Goal: Task Accomplishment & Management: Use online tool/utility

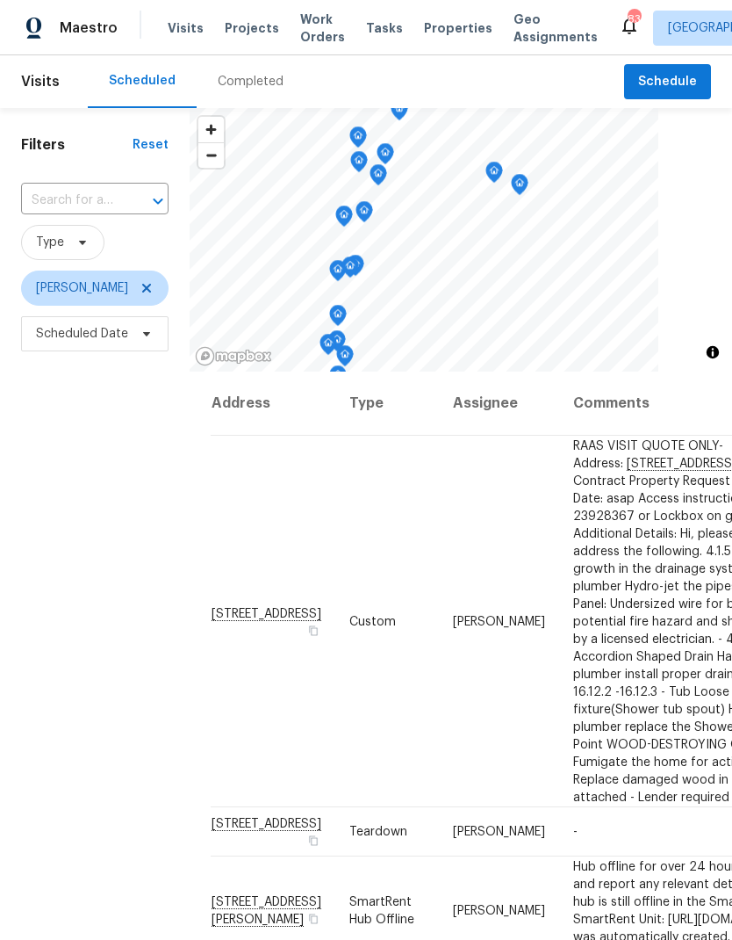
click at [64, 204] on input "text" at bounding box center [70, 200] width 98 height 27
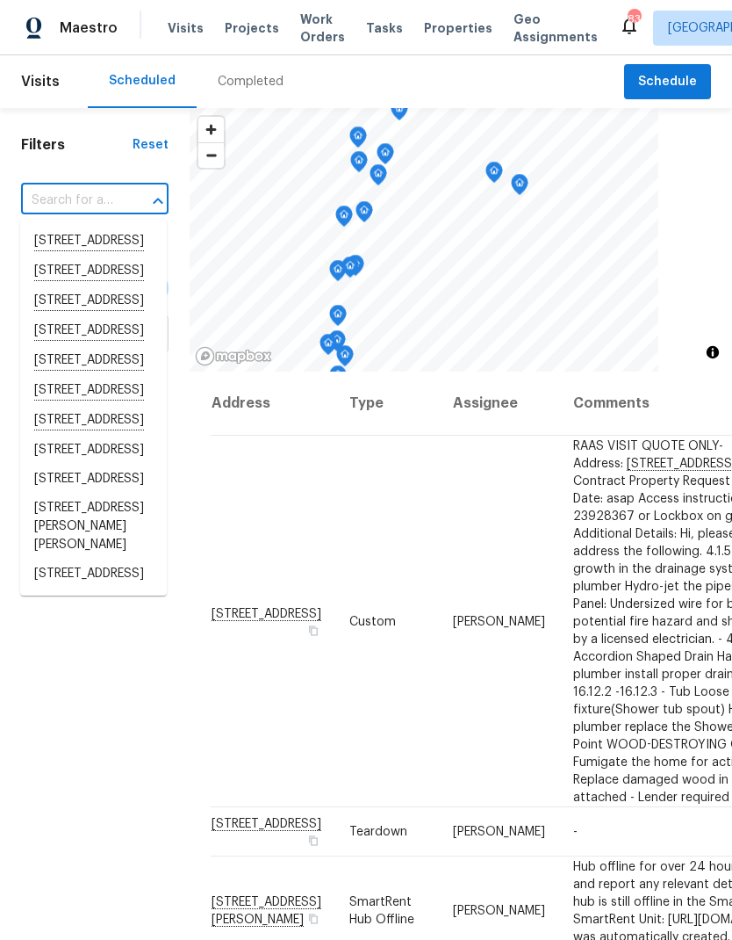
paste input "[STREET_ADDRESS][PERSON_NAME]"
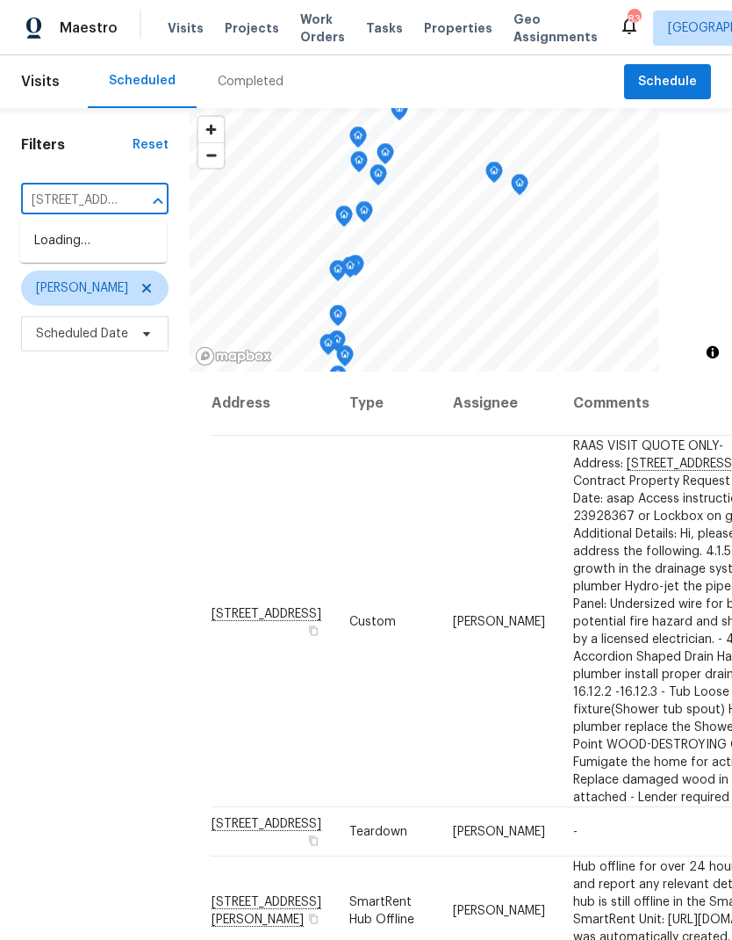
type input "[STREET_ADDRESS][PERSON_NAME]"
click at [58, 250] on li "[STREET_ADDRESS][PERSON_NAME]" at bounding box center [93, 251] width 147 height 48
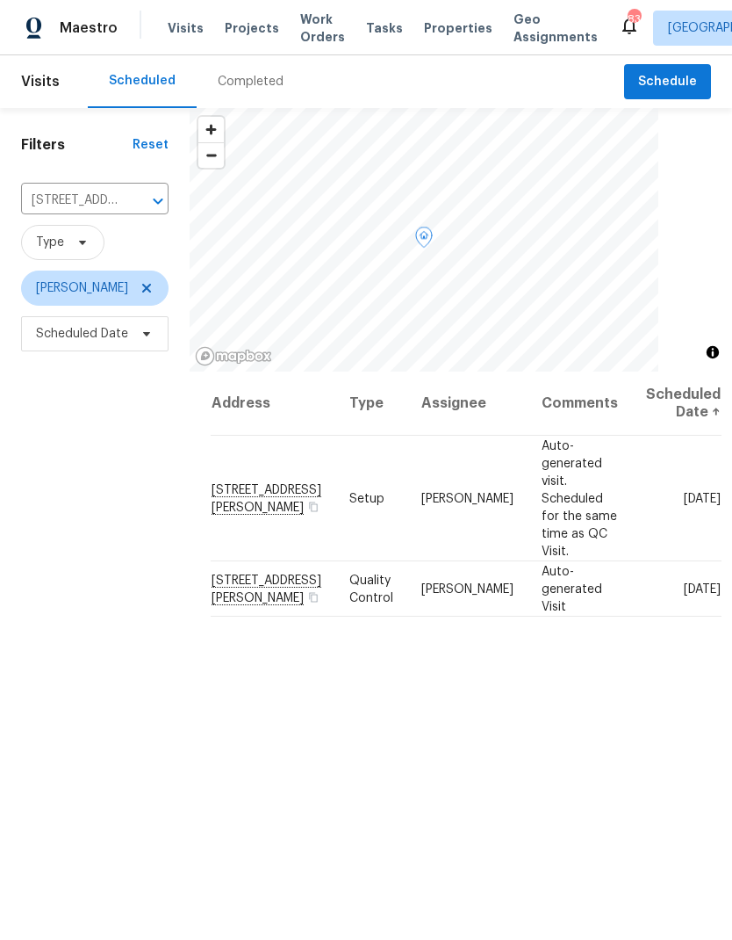
click at [0, 0] on icon at bounding box center [0, 0] width 0 height 0
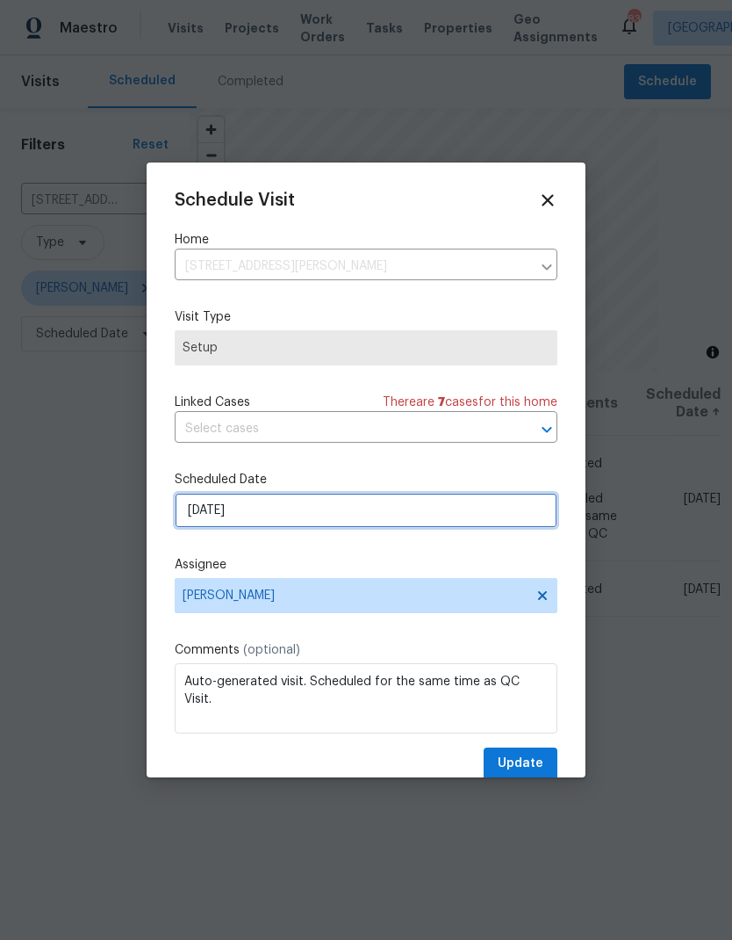
click at [196, 523] on input "[DATE]" at bounding box center [366, 510] width 383 height 35
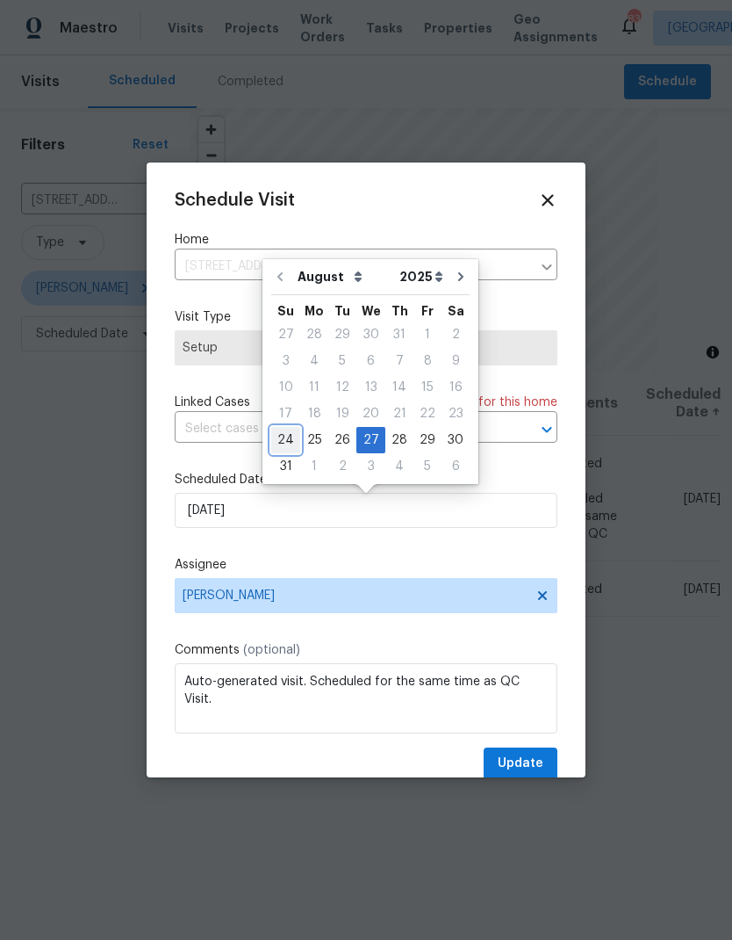
click at [275, 440] on div "24" at bounding box center [285, 440] width 29 height 25
type input "[DATE]"
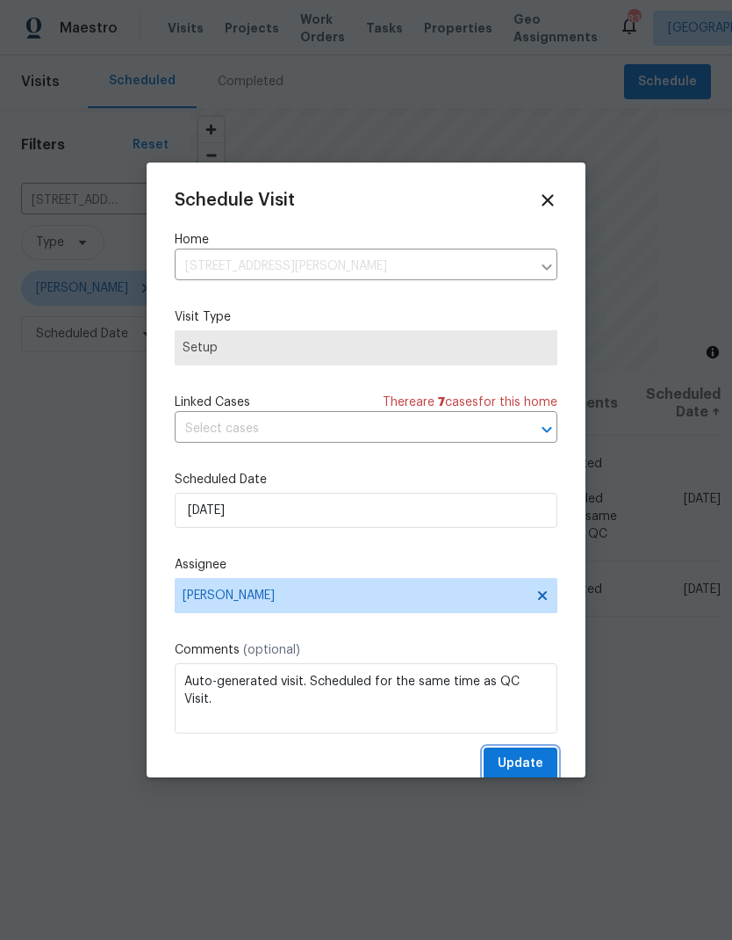
click at [526, 771] on span "Update" at bounding box center [521, 763] width 46 height 22
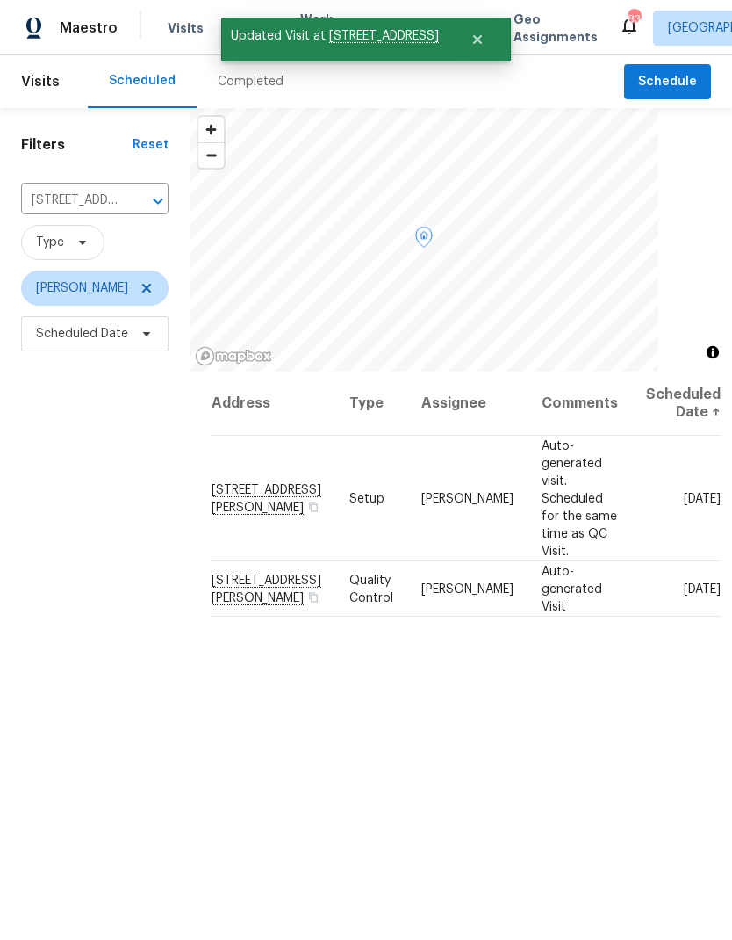
click at [0, 0] on icon at bounding box center [0, 0] width 0 height 0
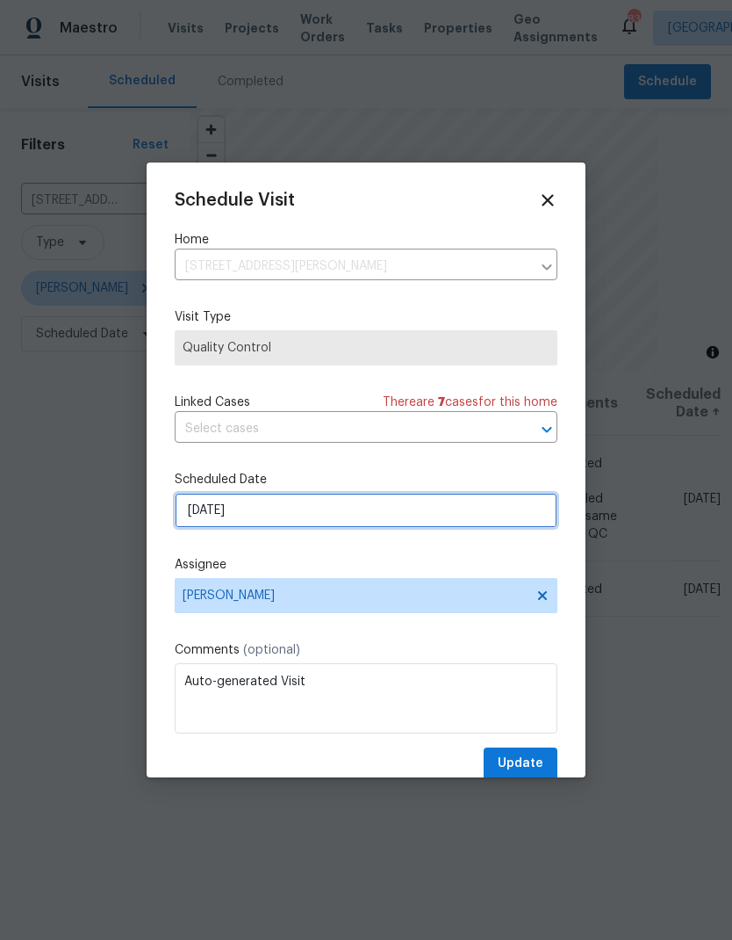
click at [195, 521] on input "[DATE]" at bounding box center [366, 510] width 383 height 35
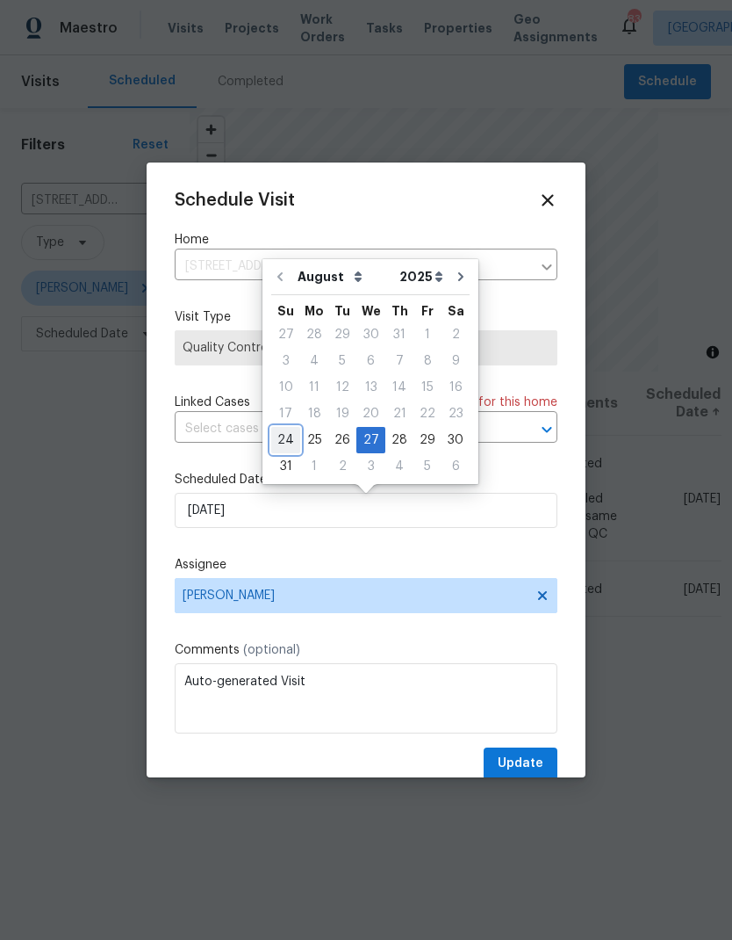
click at [279, 437] on div "24" at bounding box center [285, 440] width 29 height 25
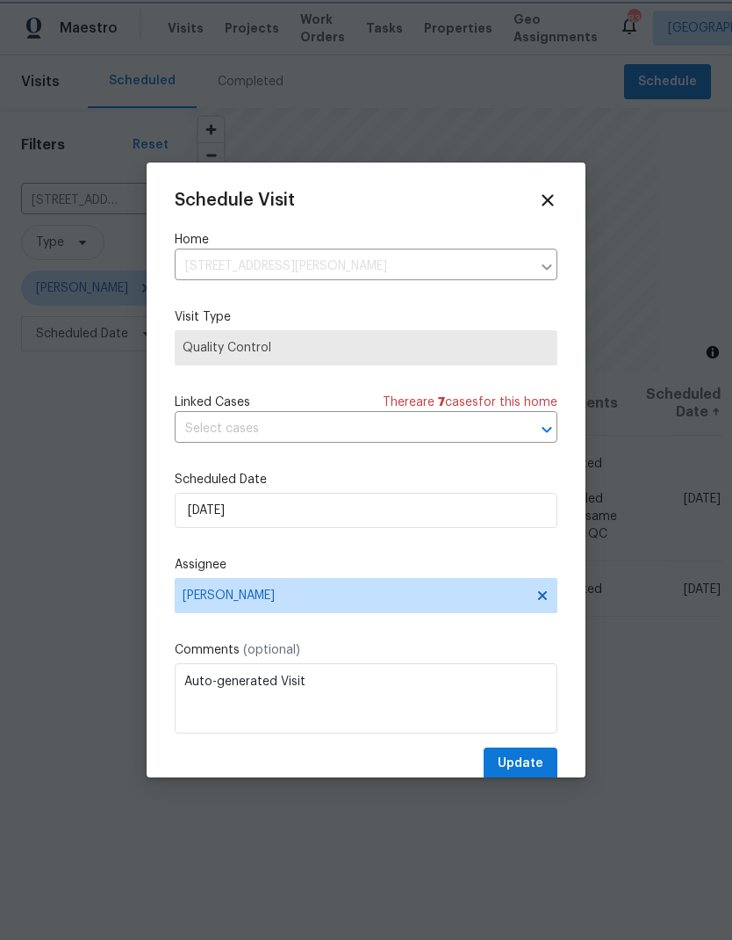
type input "[DATE]"
click at [534, 760] on span "Update" at bounding box center [521, 763] width 46 height 22
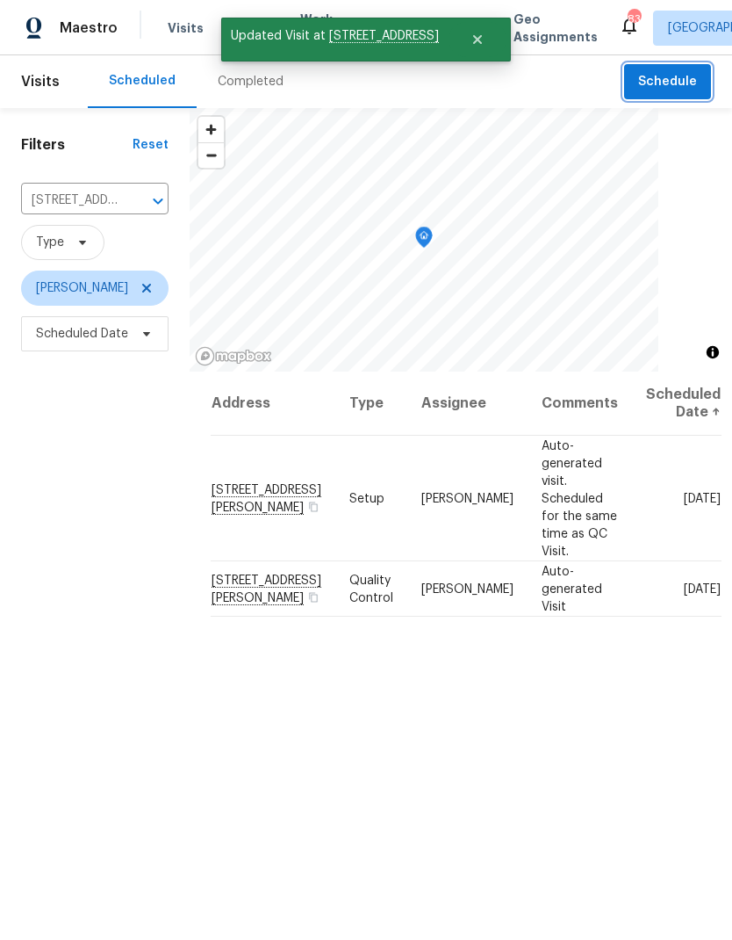
click at [659, 83] on span "Schedule" at bounding box center [667, 82] width 59 height 22
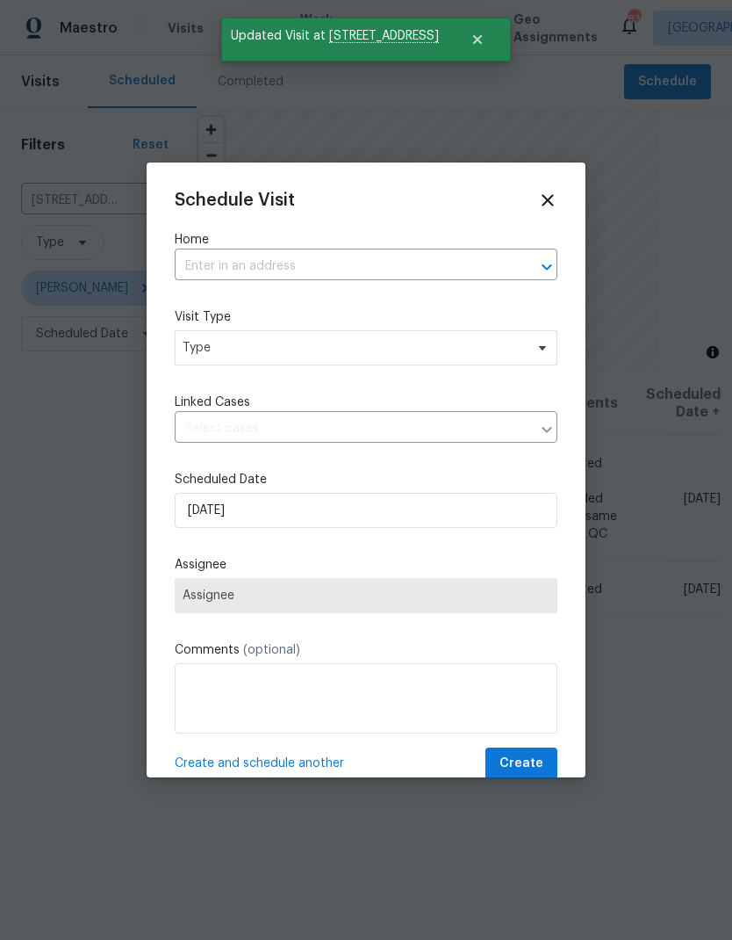
click at [200, 263] on input "text" at bounding box center [342, 266] width 334 height 27
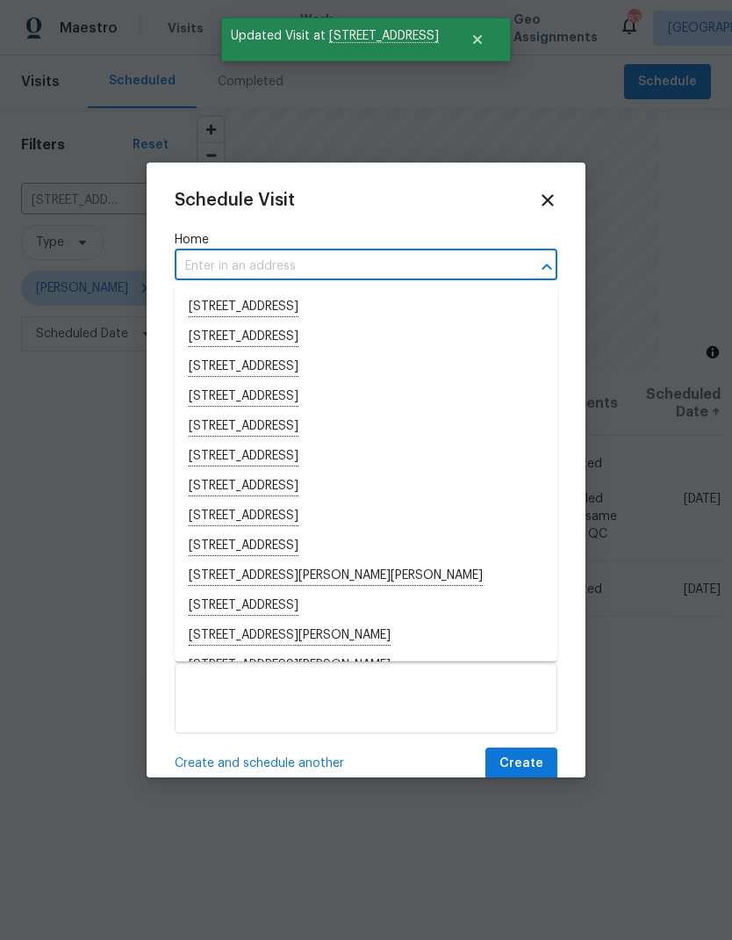
click at [205, 268] on input "text" at bounding box center [342, 266] width 334 height 27
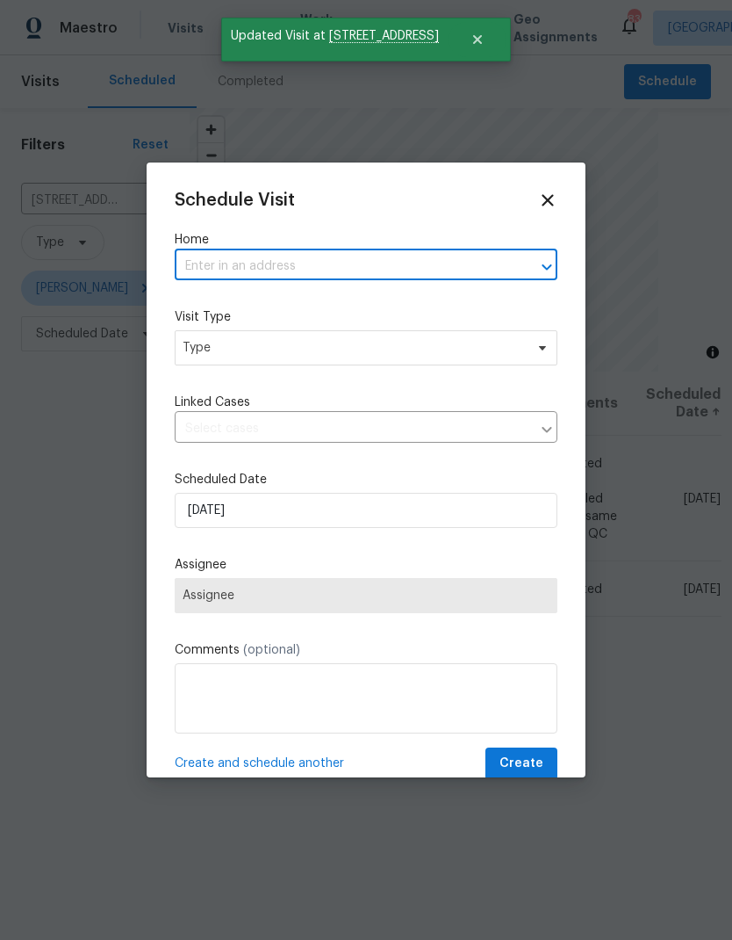
paste input "[STREET_ADDRESS][PERSON_NAME]"
type input "[STREET_ADDRESS][PERSON_NAME]"
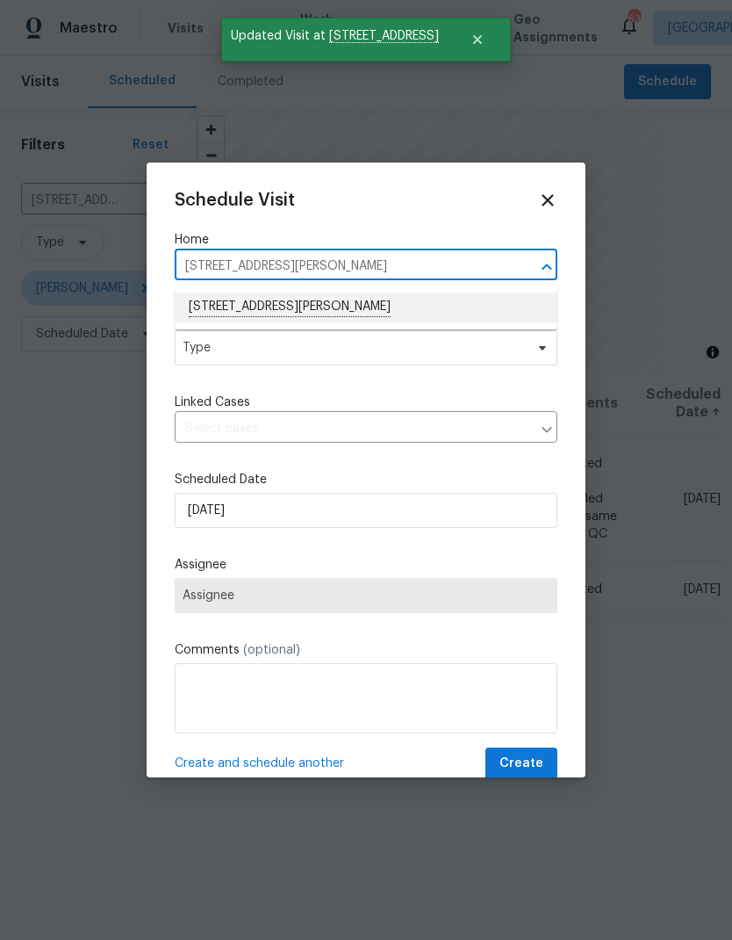
click at [212, 301] on li "[STREET_ADDRESS][PERSON_NAME]" at bounding box center [366, 307] width 383 height 30
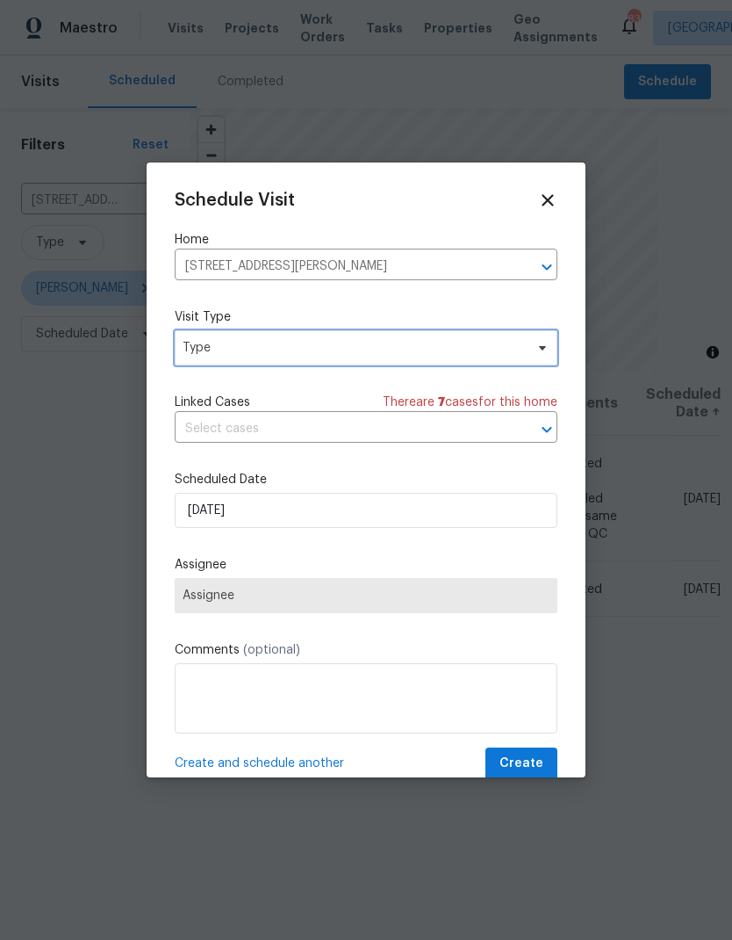
click at [212, 355] on span "Type" at bounding box center [354, 348] width 342 height 18
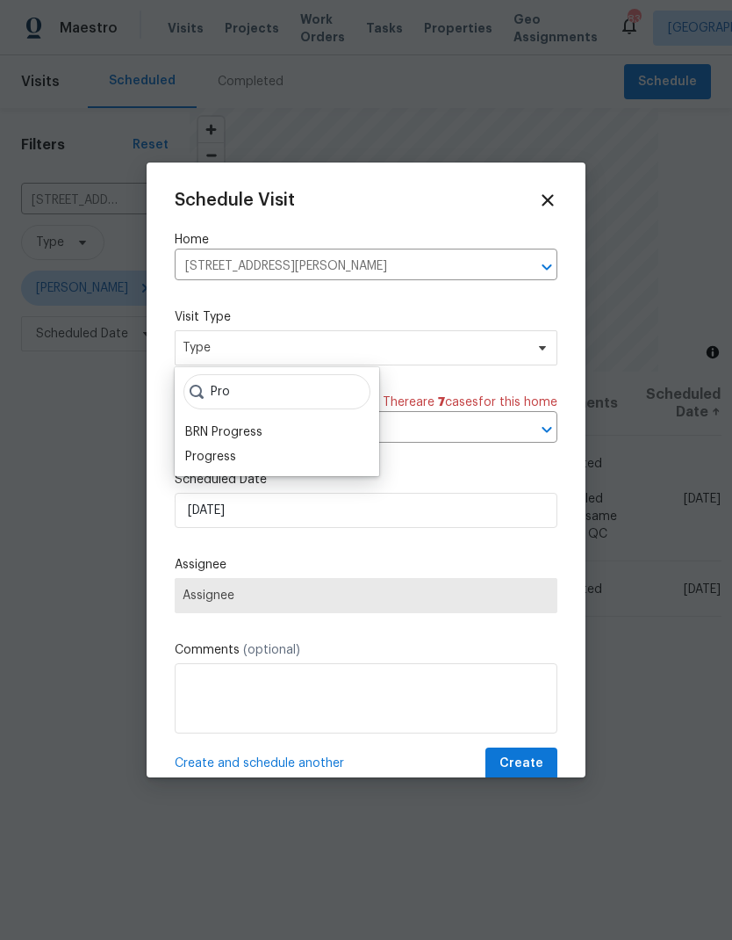
type input "Pro"
click at [200, 459] on div "Progress" at bounding box center [210, 457] width 51 height 18
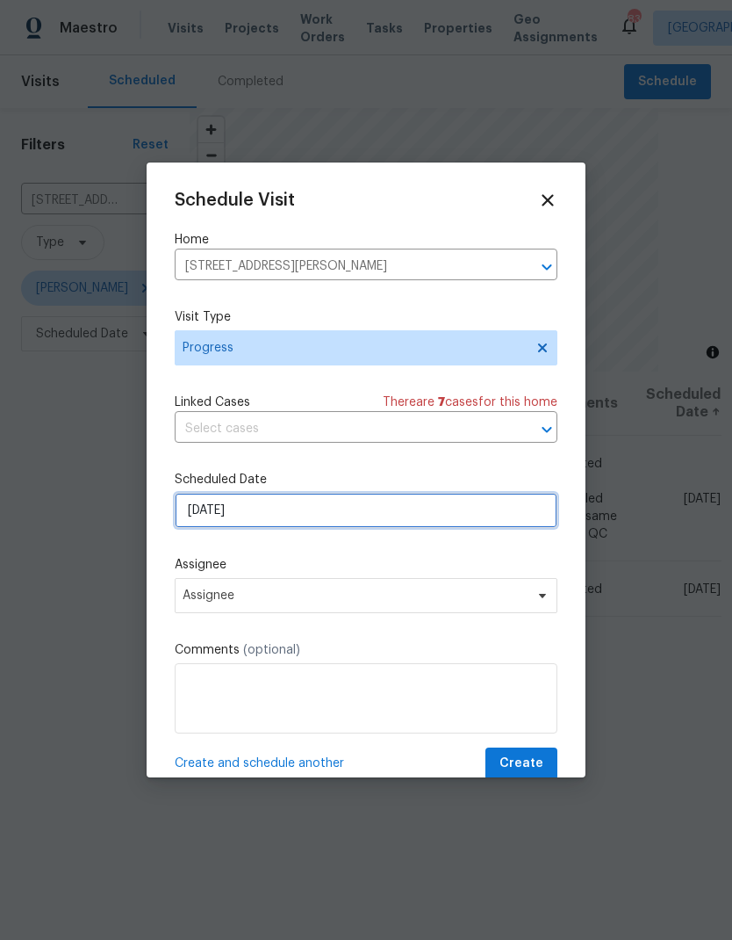
click at [203, 520] on input "[DATE]" at bounding box center [366, 510] width 383 height 35
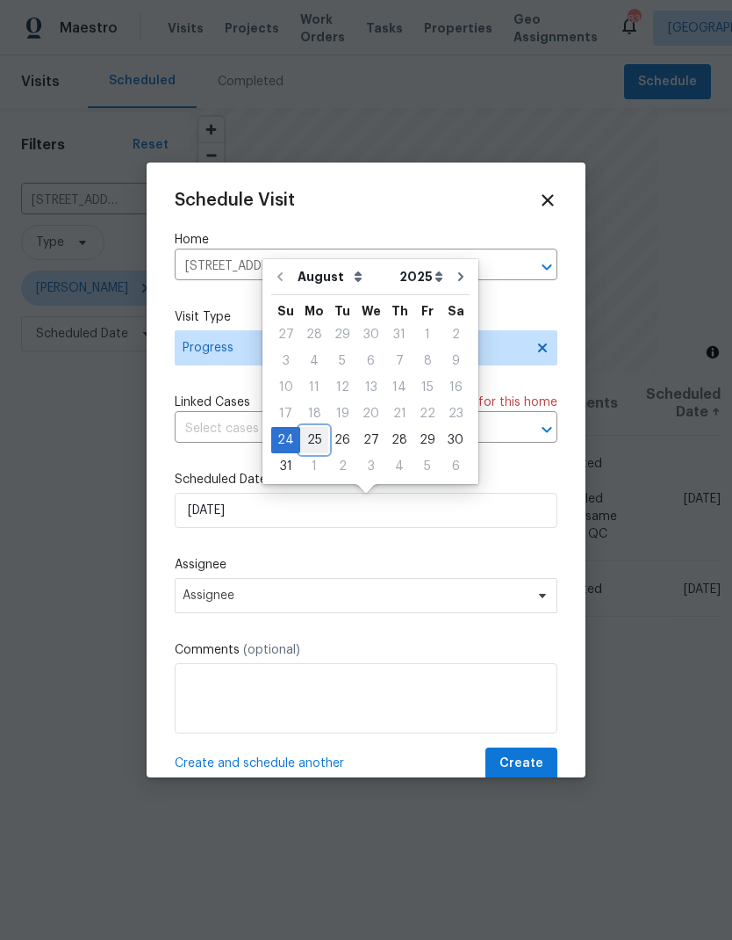
click at [309, 442] on div "25" at bounding box center [314, 440] width 28 height 25
type input "[DATE]"
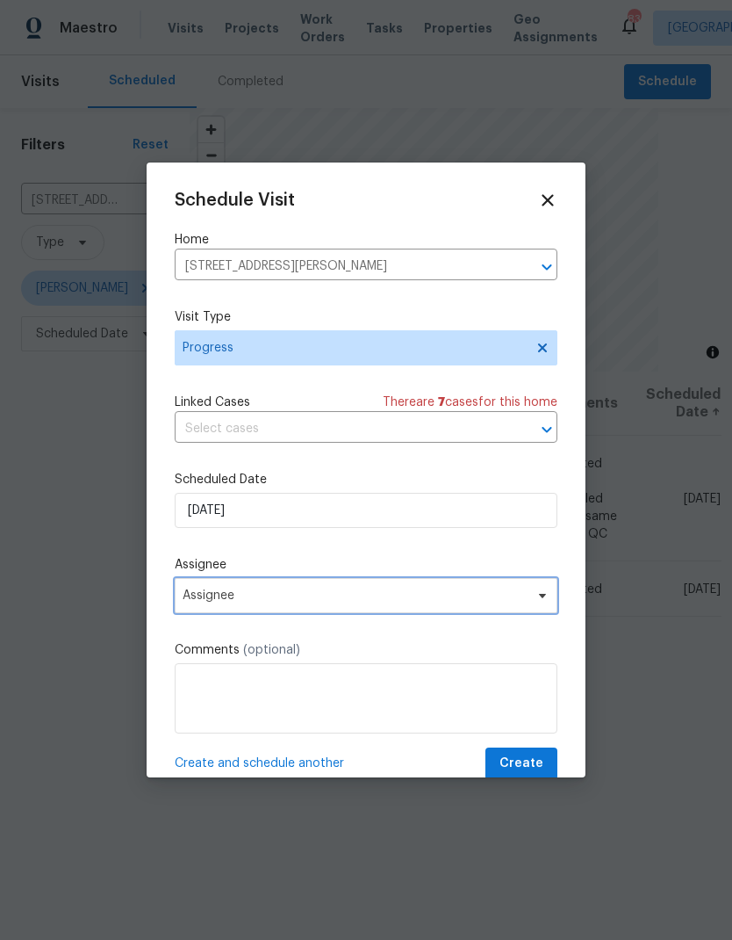
click at [220, 591] on span "Assignee" at bounding box center [366, 595] width 383 height 35
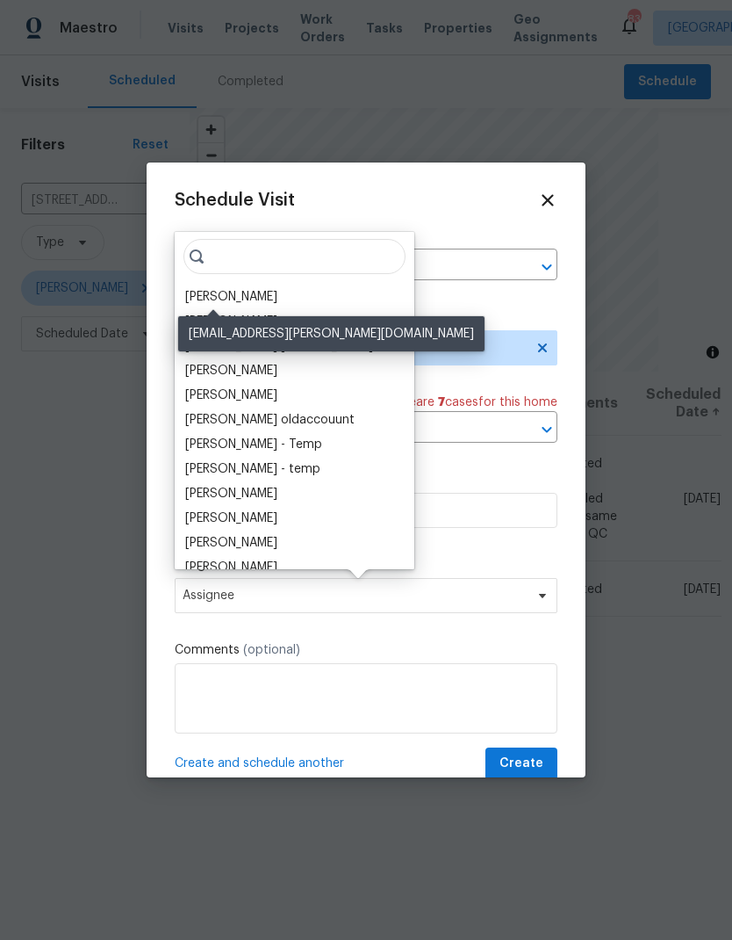
click at [196, 290] on div "[PERSON_NAME]" at bounding box center [231, 297] width 92 height 18
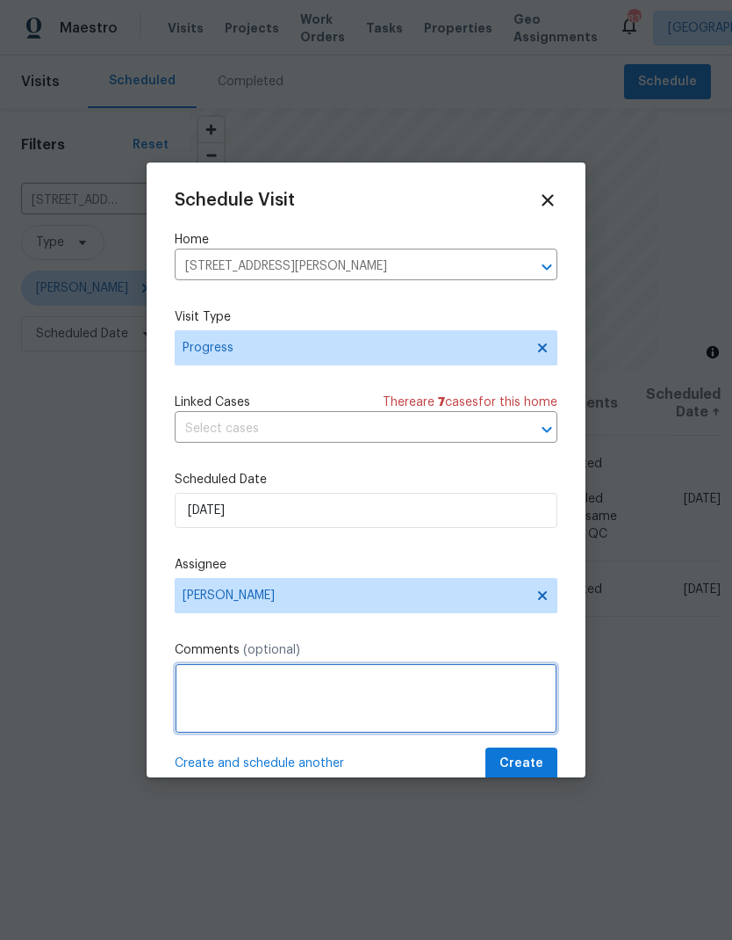
click at [212, 680] on textarea at bounding box center [366, 698] width 383 height 70
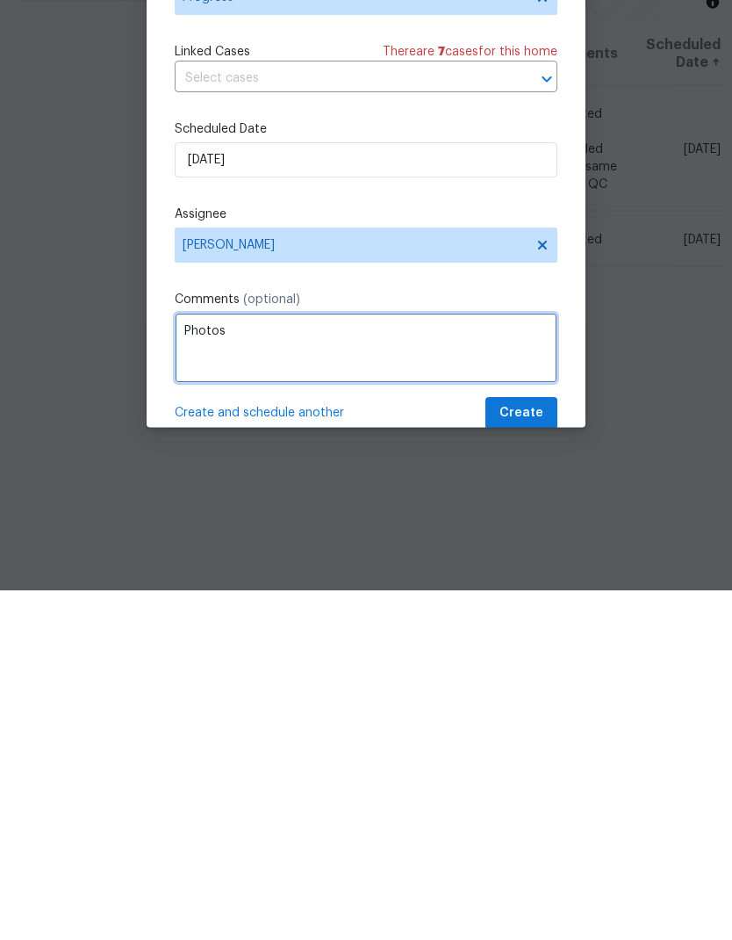
type textarea "Photos"
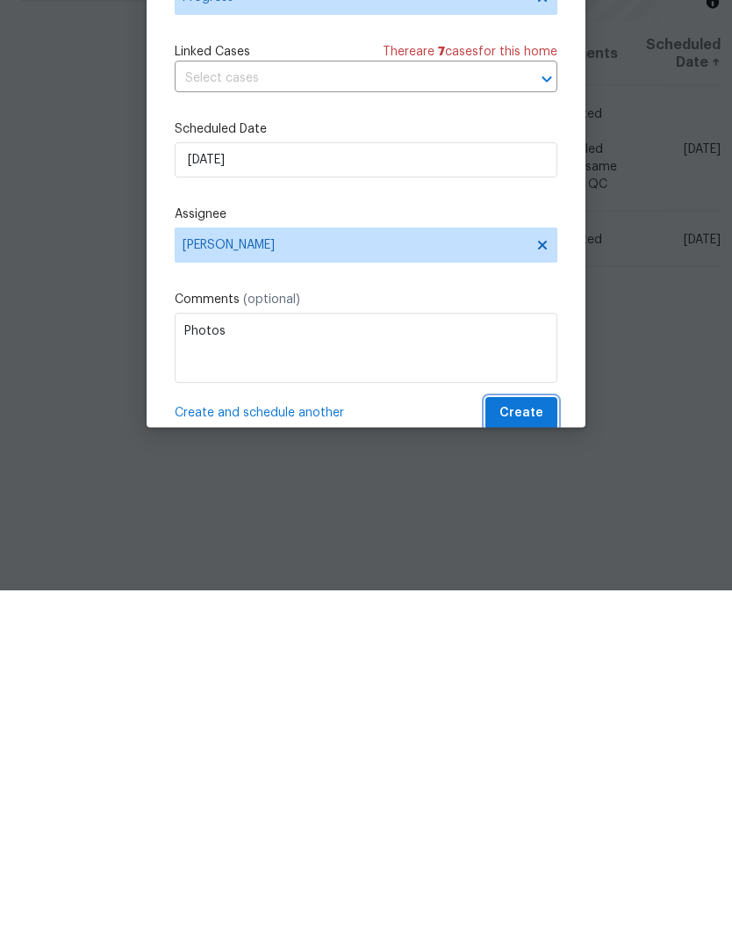
click at [536, 752] on span "Create" at bounding box center [522, 763] width 44 height 22
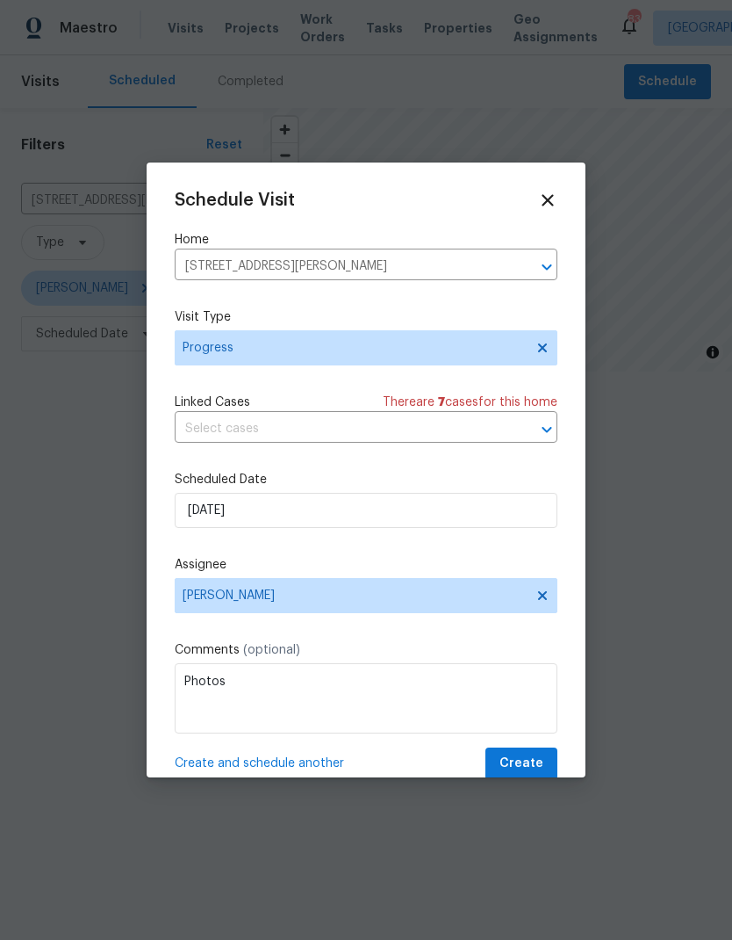
scroll to position [0, 0]
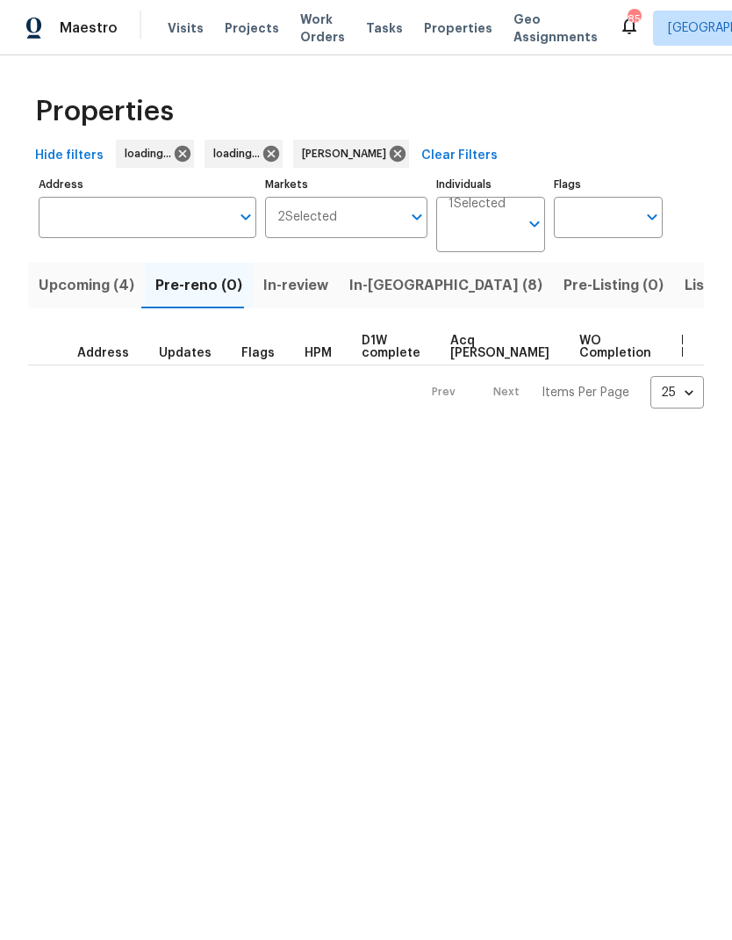
click at [391, 282] on span "In-[GEOGRAPHIC_DATA] (8)" at bounding box center [445, 285] width 193 height 25
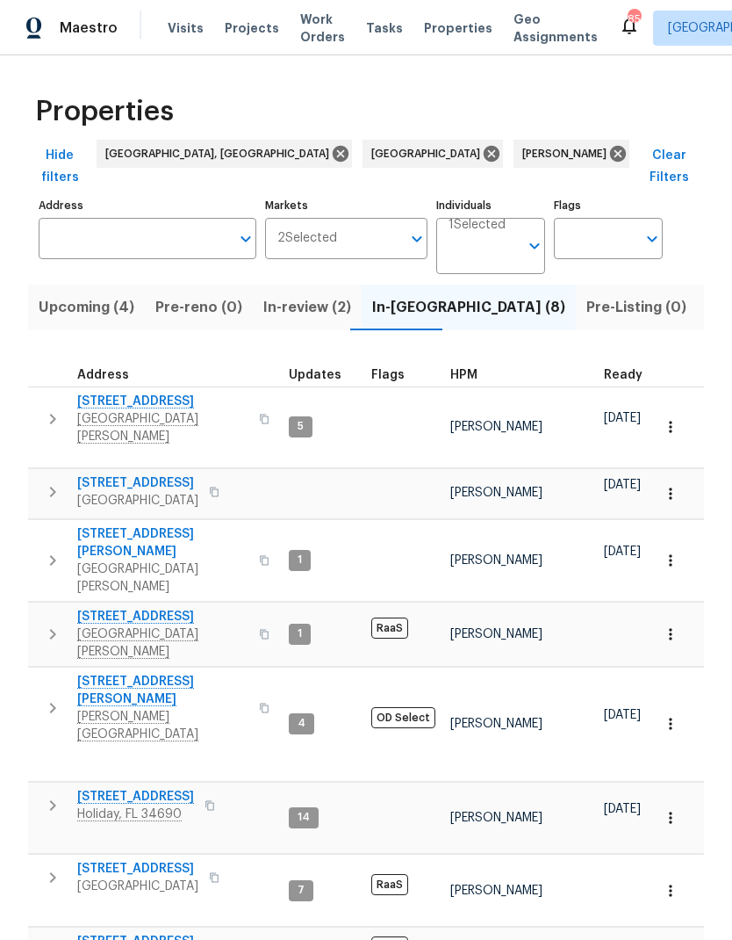
click at [254, 398] on button "button" at bounding box center [264, 419] width 21 height 42
click at [259, 414] on icon "button" at bounding box center [264, 419] width 11 height 11
